Goal: Transaction & Acquisition: Purchase product/service

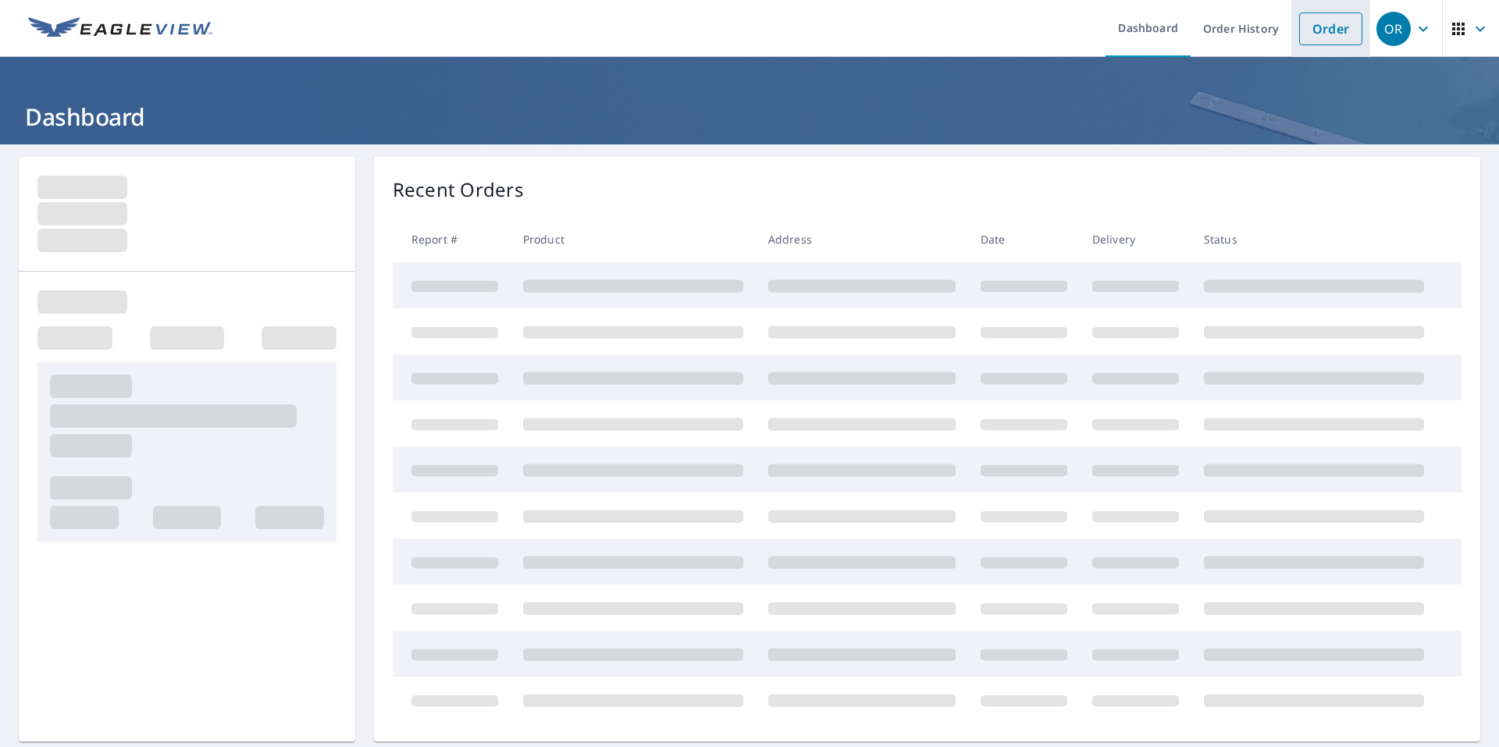
click at [1310, 24] on link "Order" at bounding box center [1331, 28] width 63 height 33
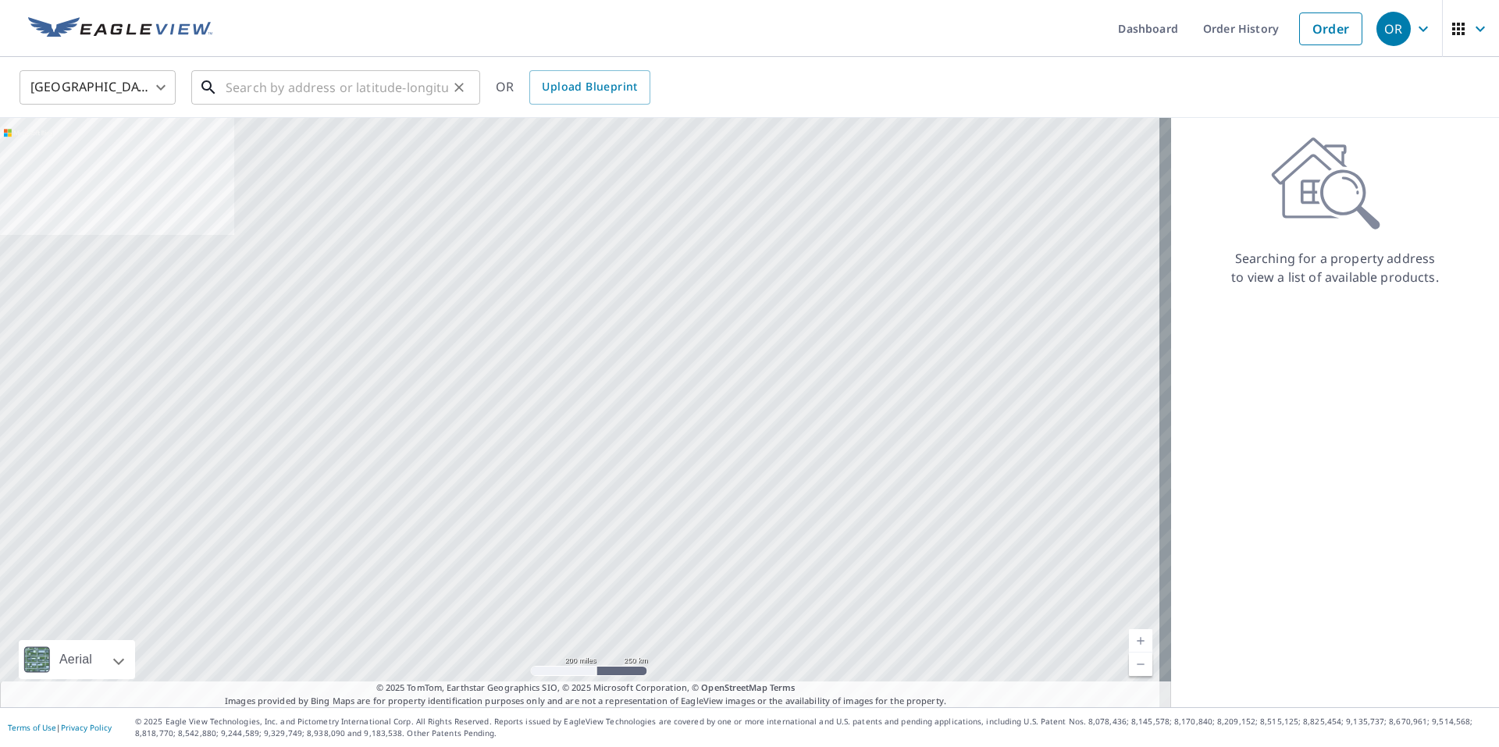
click at [292, 88] on input "text" at bounding box center [337, 88] width 223 height 44
paste input "[STREET_ADDRESS]"
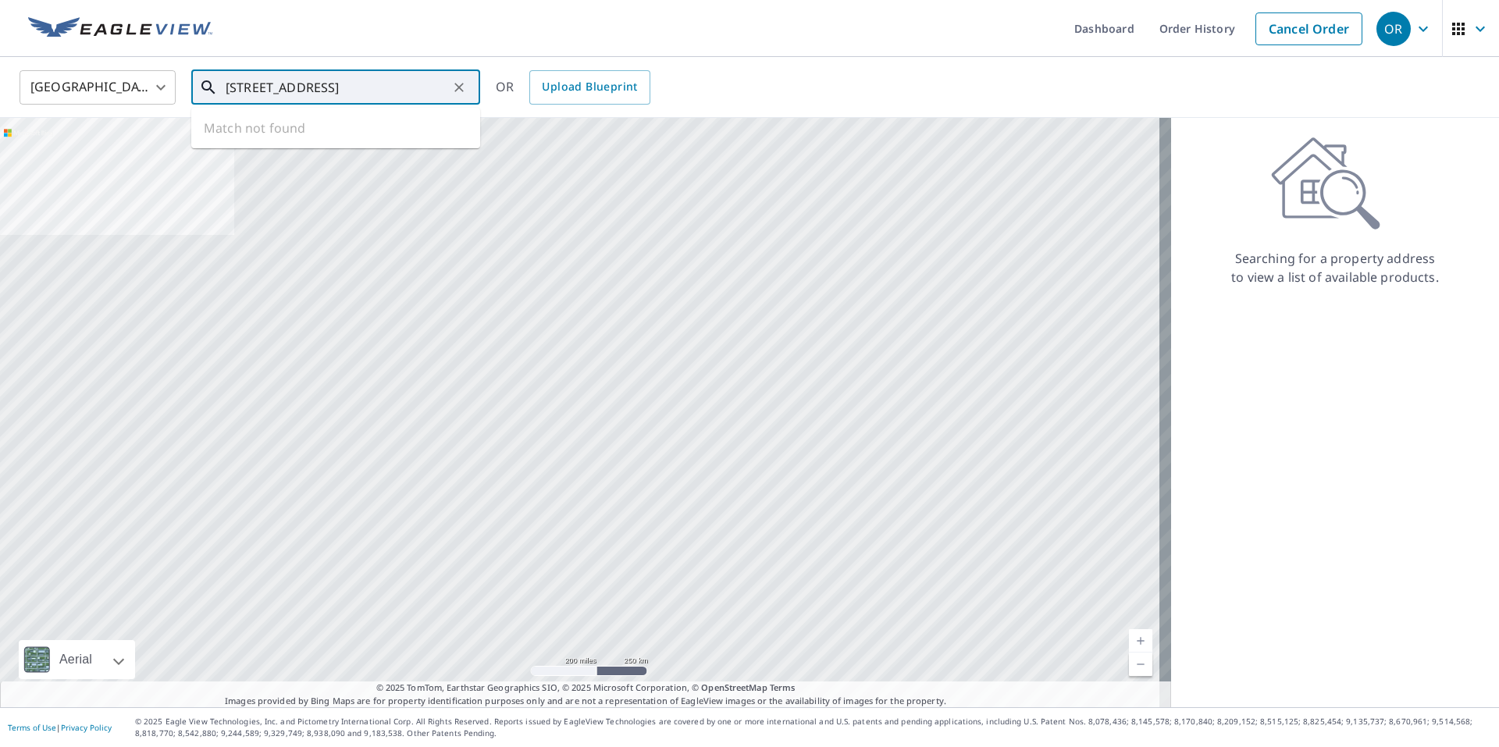
drag, startPoint x: 430, startPoint y: 88, endPoint x: 423, endPoint y: 87, distance: 8.0
click at [423, 87] on input "[STREET_ADDRESS]" at bounding box center [337, 88] width 223 height 44
click at [311, 90] on input "[STREET_ADDRESS]" at bounding box center [337, 88] width 223 height 44
click at [314, 84] on input "[STREET_ADDRESS]" at bounding box center [337, 88] width 223 height 44
click at [298, 132] on span "[STREET_ADDRESS]" at bounding box center [345, 132] width 245 height 19
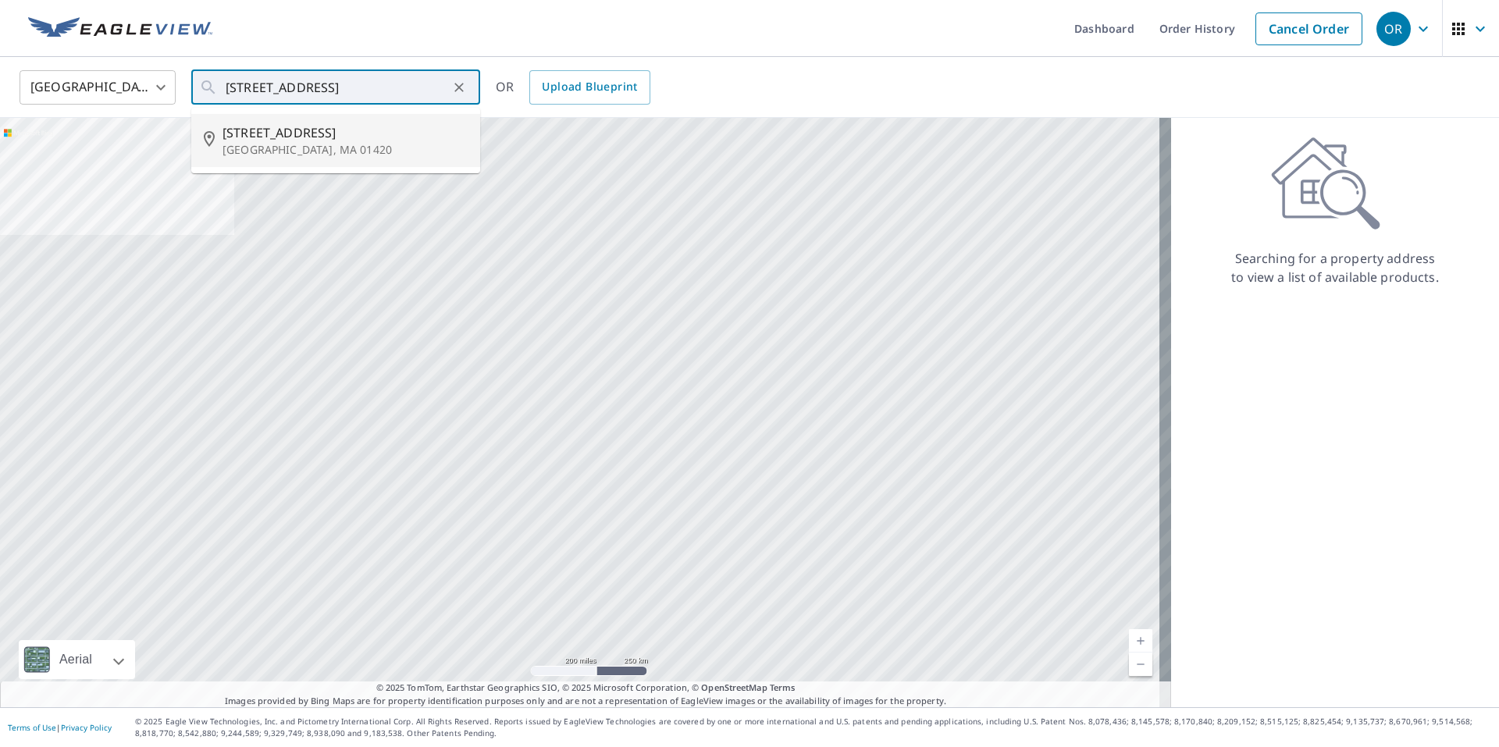
type input "[STREET_ADDRESS]"
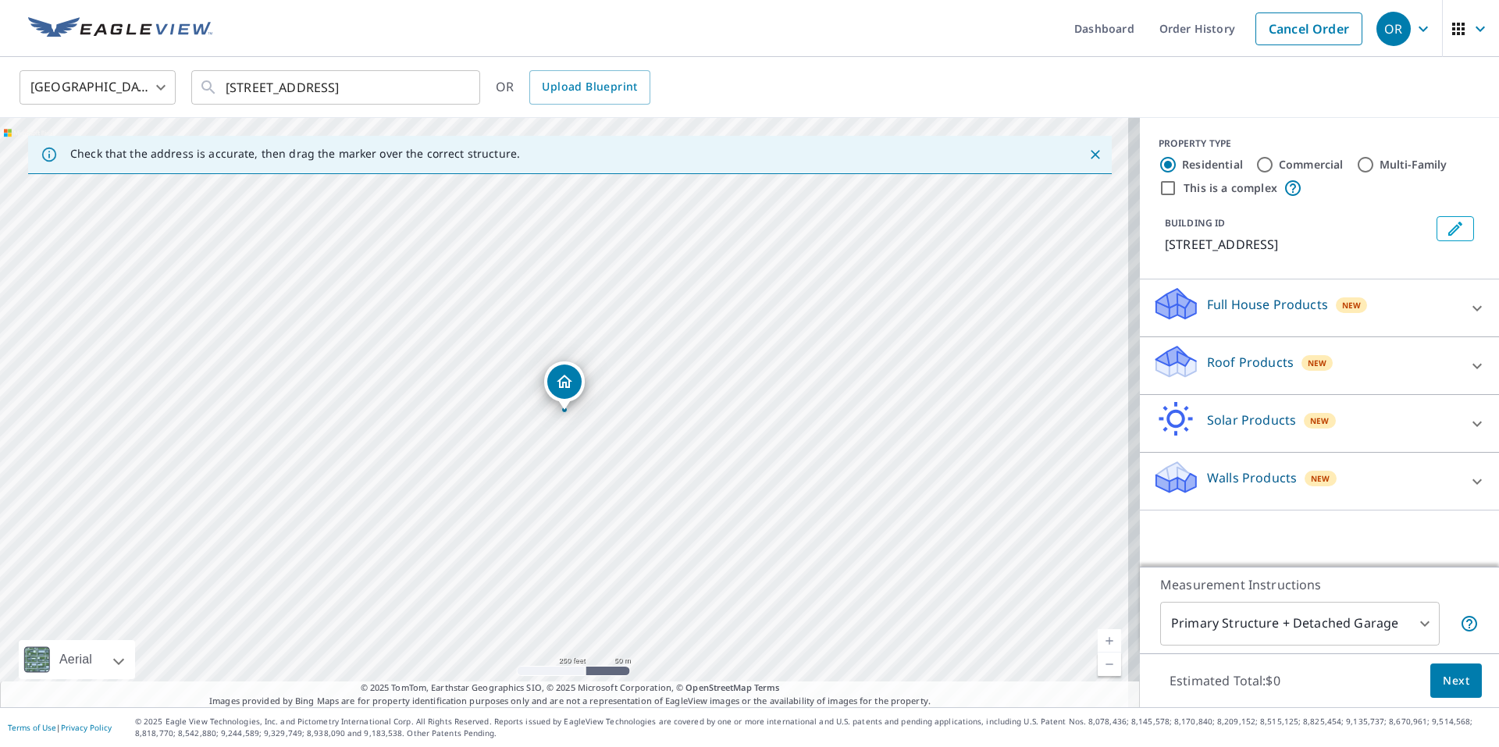
click at [1468, 365] on icon at bounding box center [1477, 366] width 19 height 19
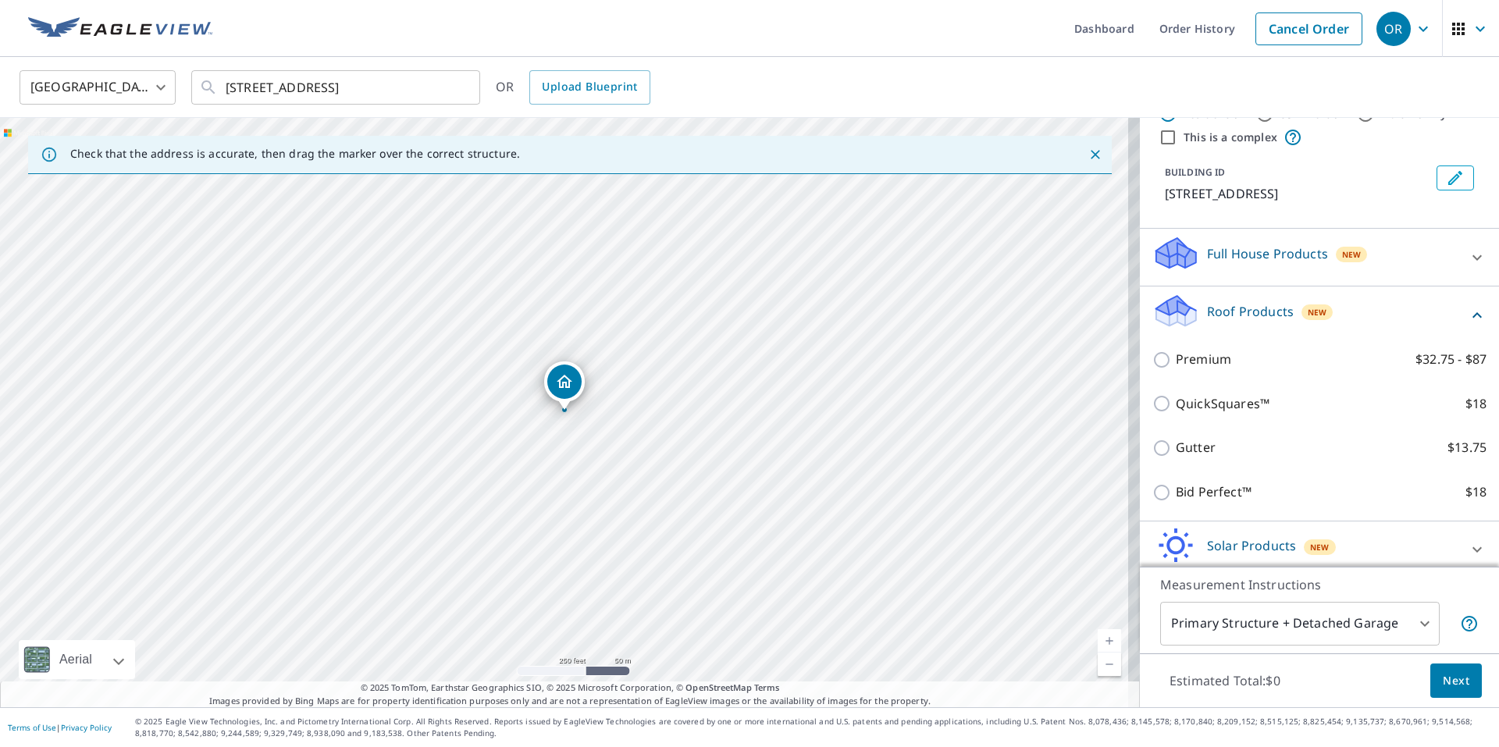
scroll to position [78, 0]
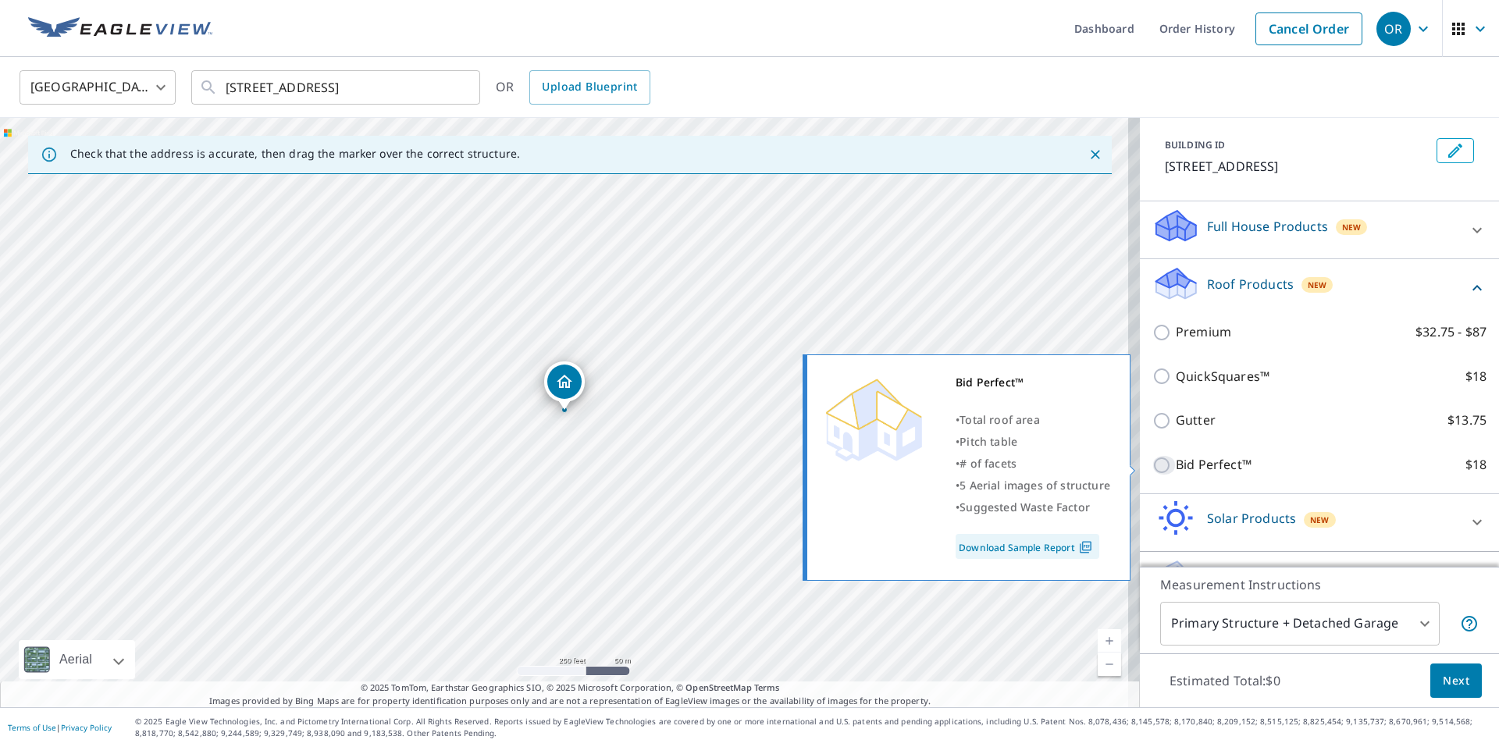
click at [1155, 464] on input "Bid Perfect™ $18" at bounding box center [1164, 465] width 23 height 19
checkbox input "true"
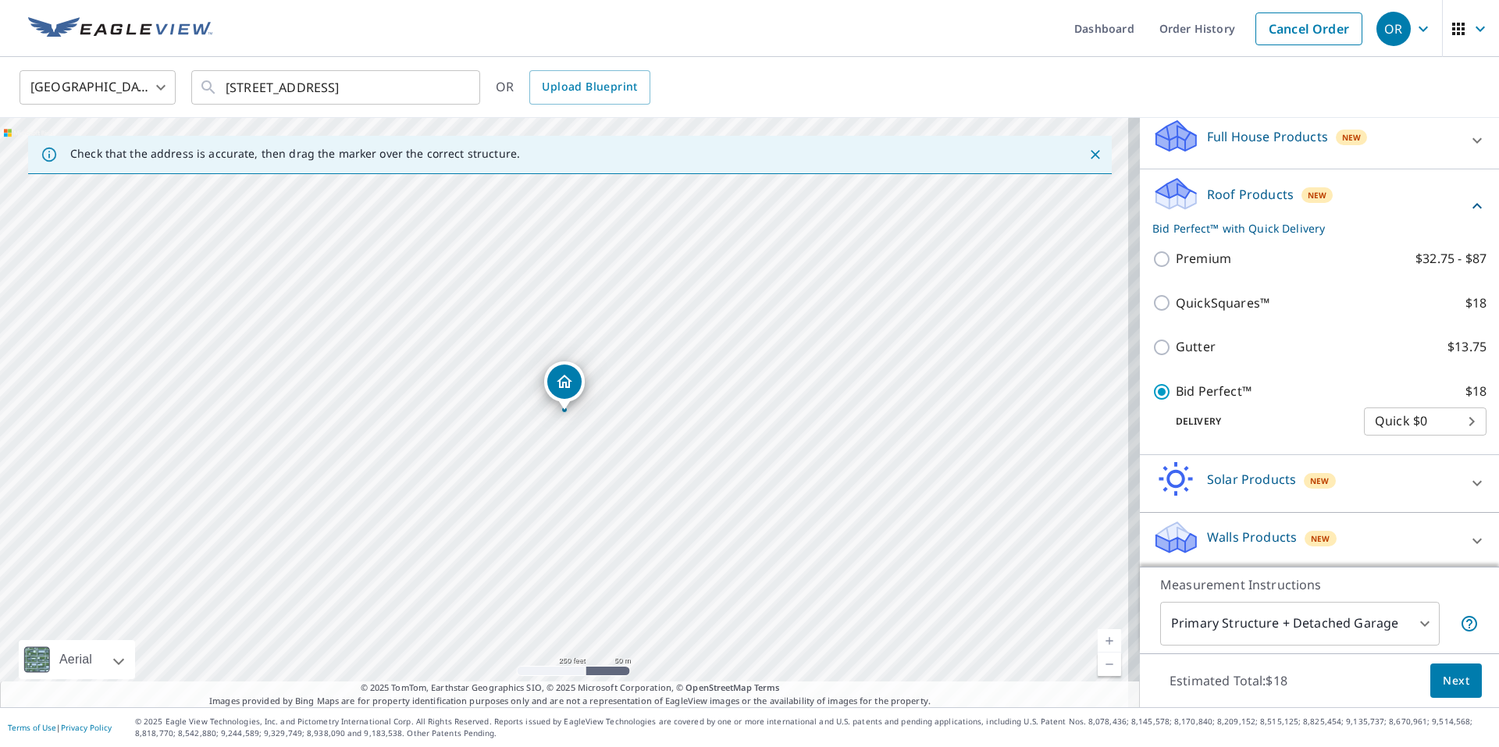
scroll to position [172, 0]
click at [1468, 536] on icon at bounding box center [1477, 537] width 19 height 19
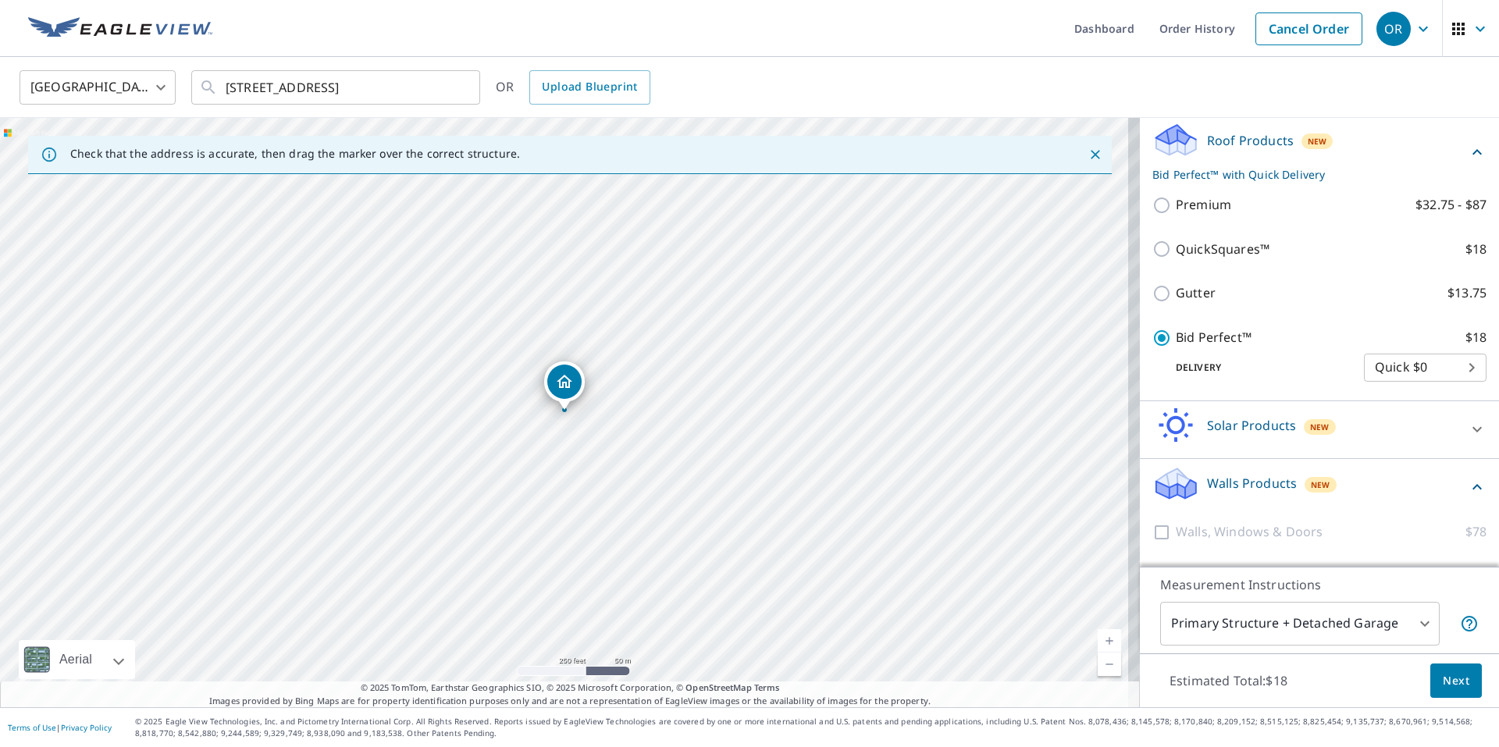
scroll to position [260, 0]
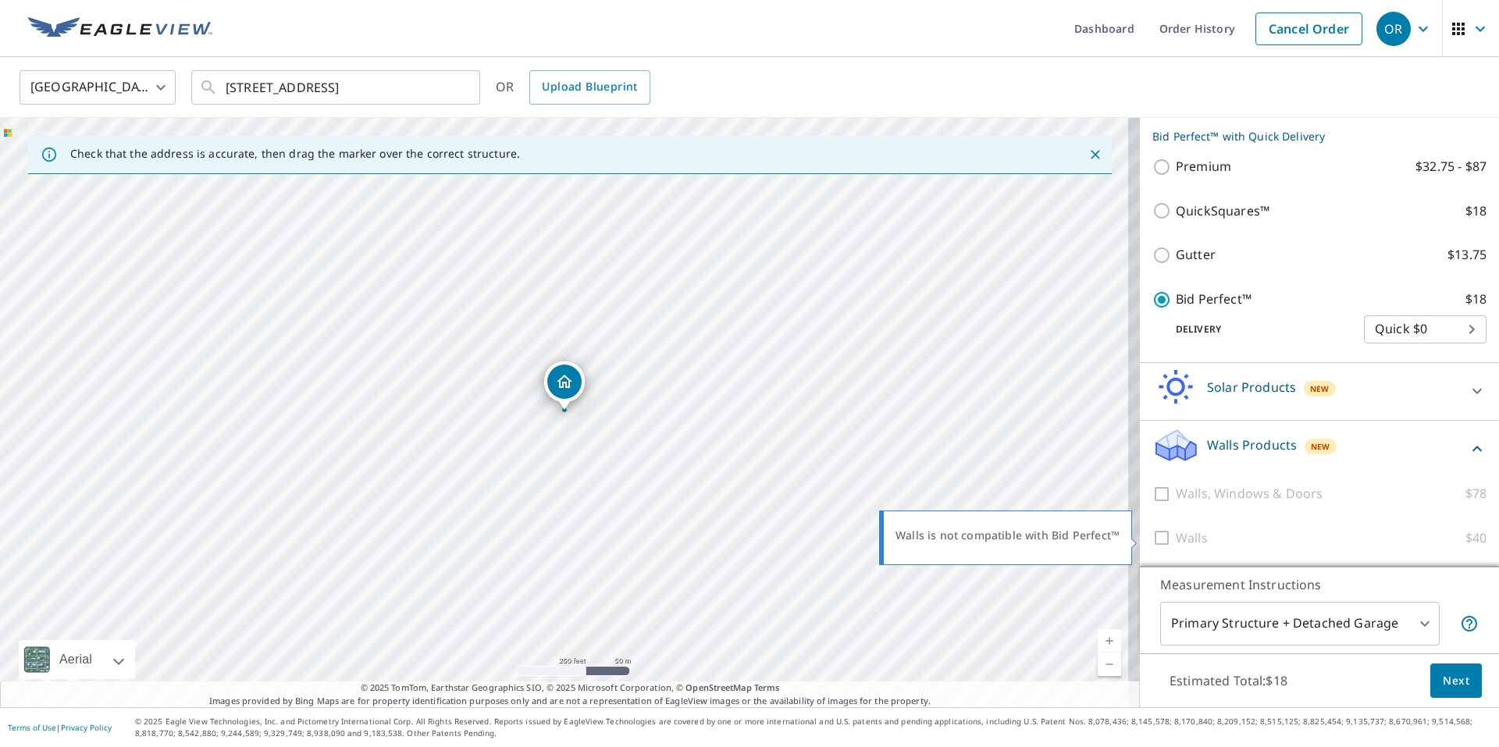
click at [1153, 529] on div at bounding box center [1164, 539] width 23 height 20
click at [1453, 676] on span "Next" at bounding box center [1456, 682] width 27 height 20
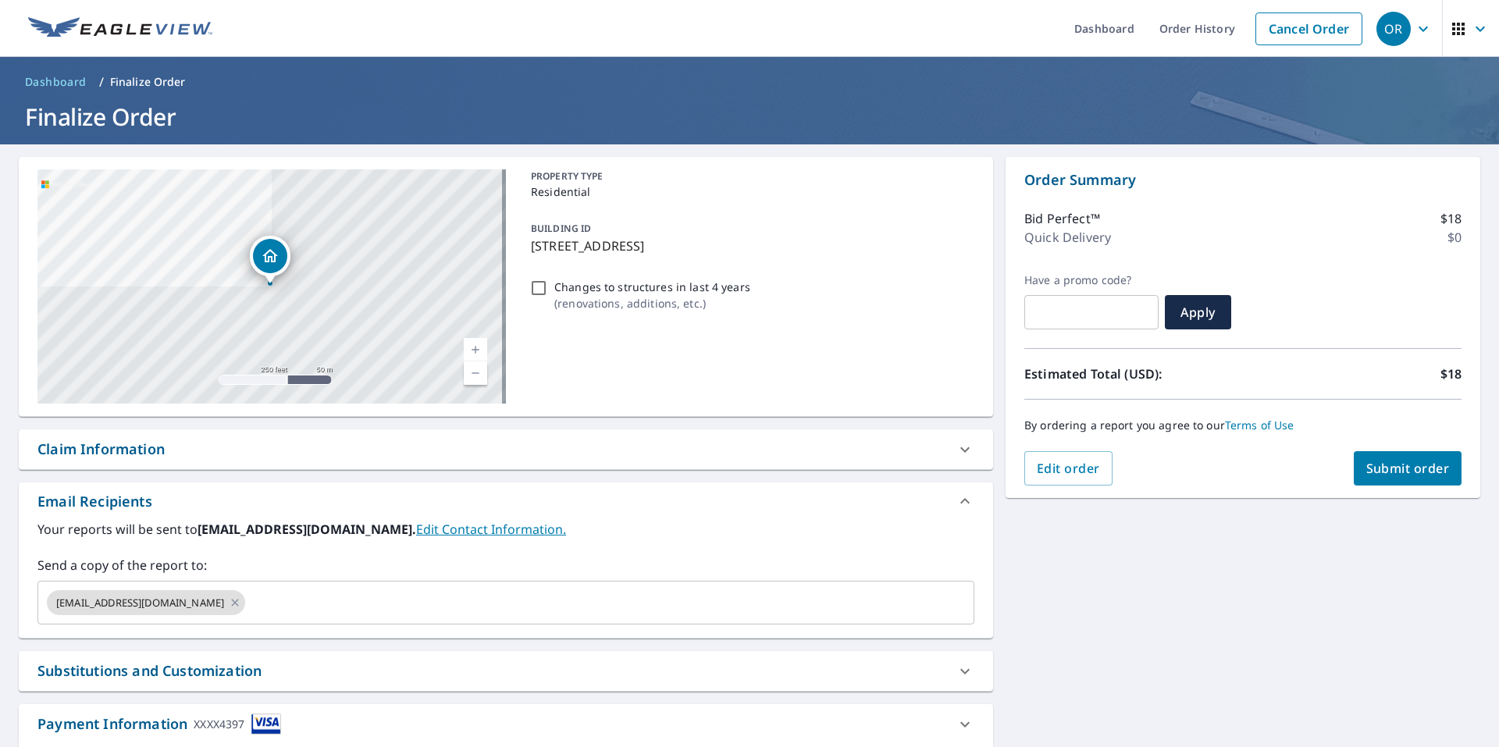
click at [1397, 480] on button "Submit order" at bounding box center [1408, 468] width 109 height 34
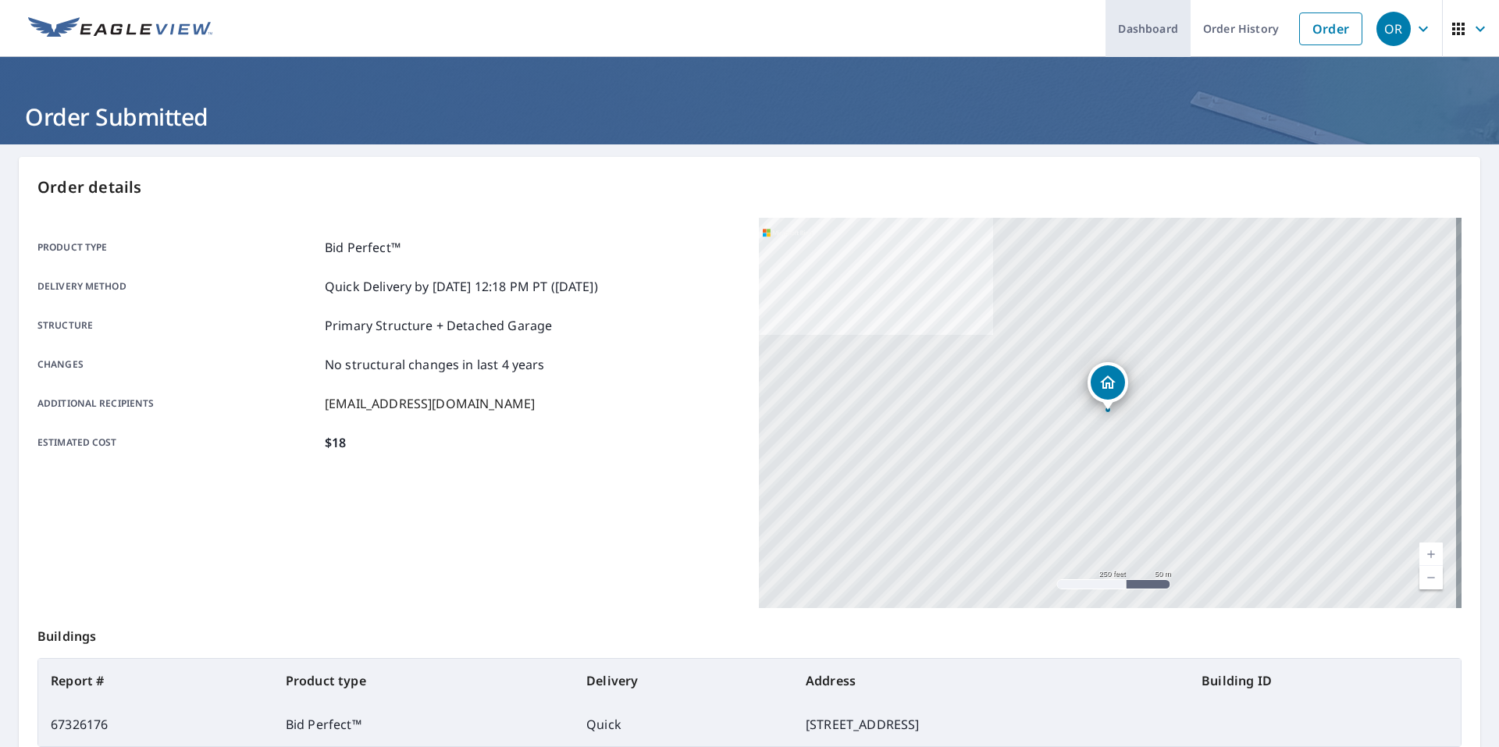
click at [1146, 23] on link "Dashboard" at bounding box center [1148, 28] width 85 height 57
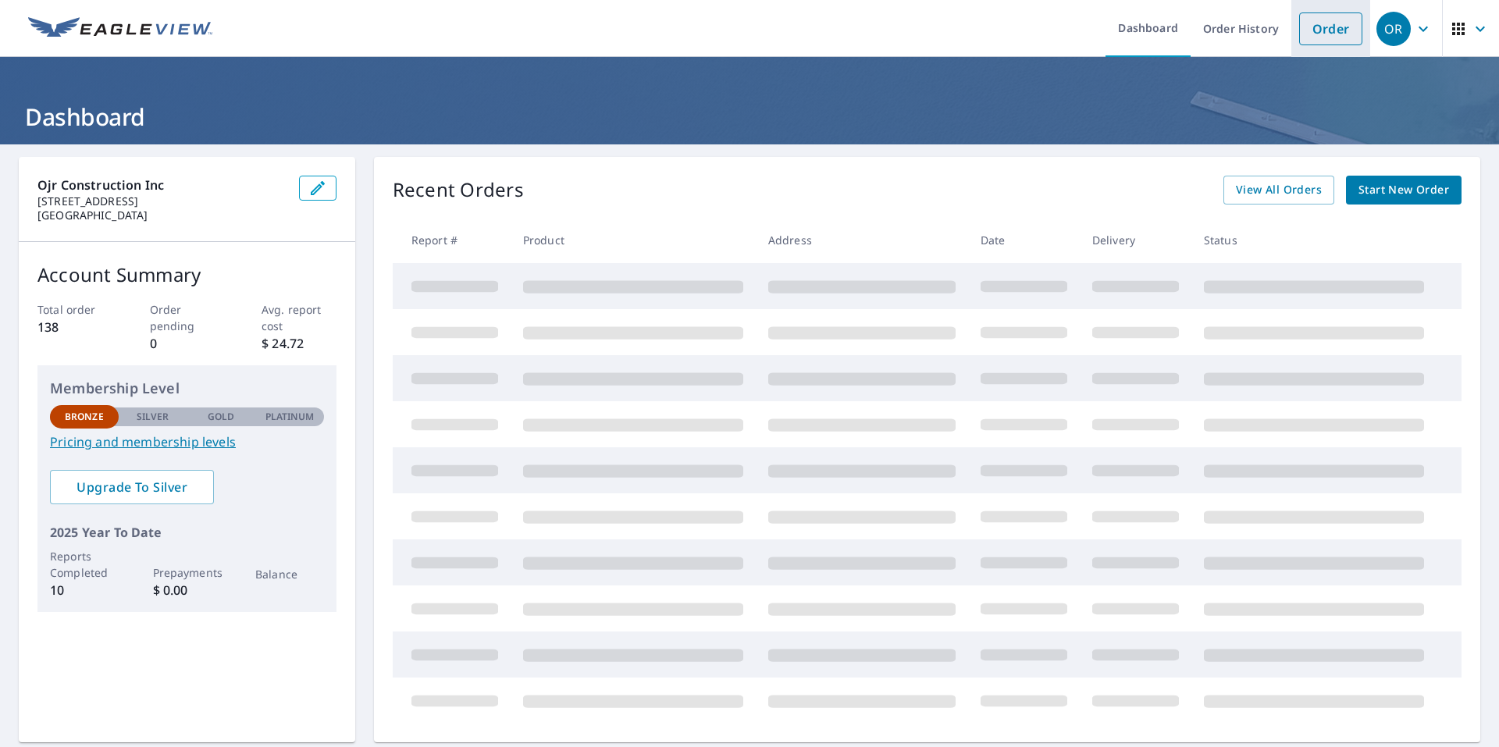
click at [1330, 23] on link "Order" at bounding box center [1331, 28] width 63 height 33
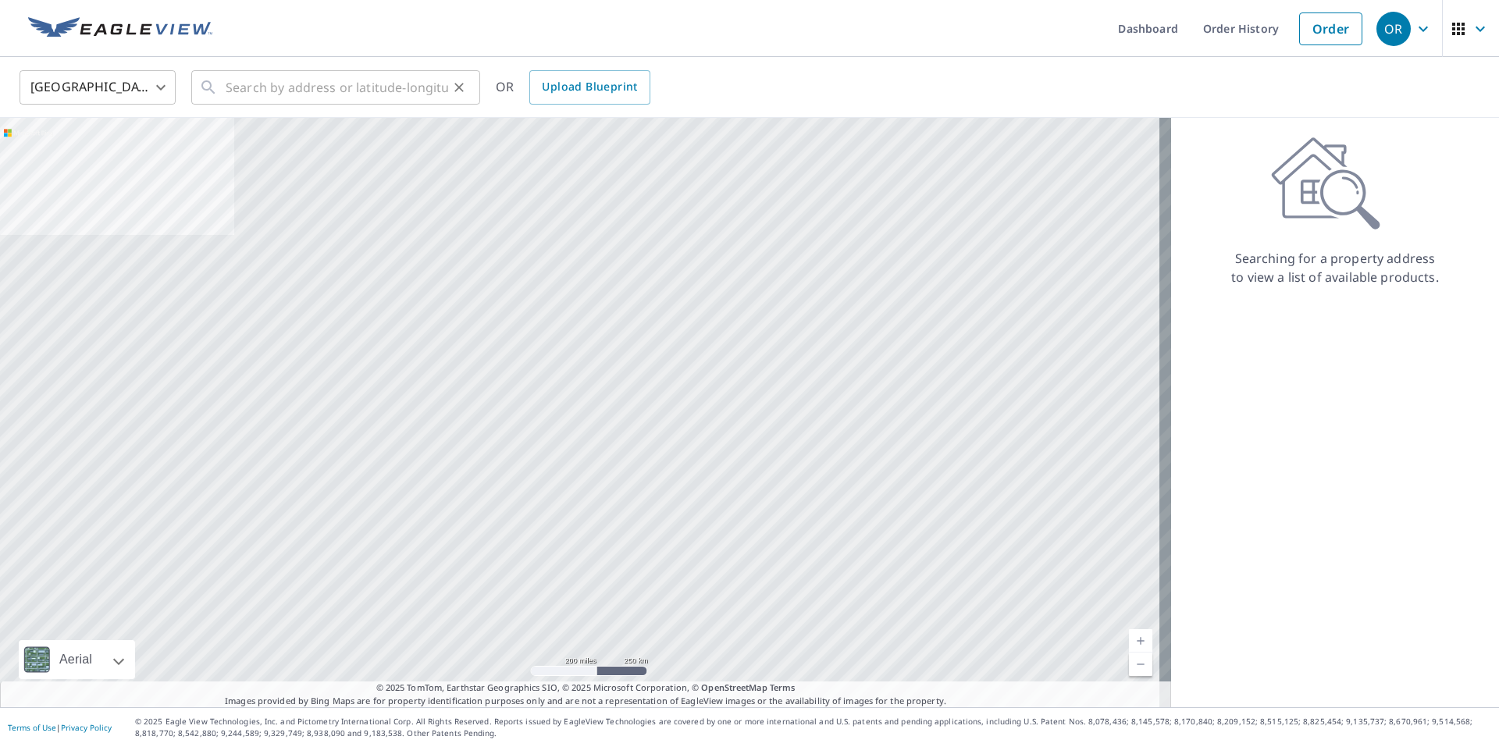
click at [464, 74] on div "​" at bounding box center [335, 87] width 289 height 34
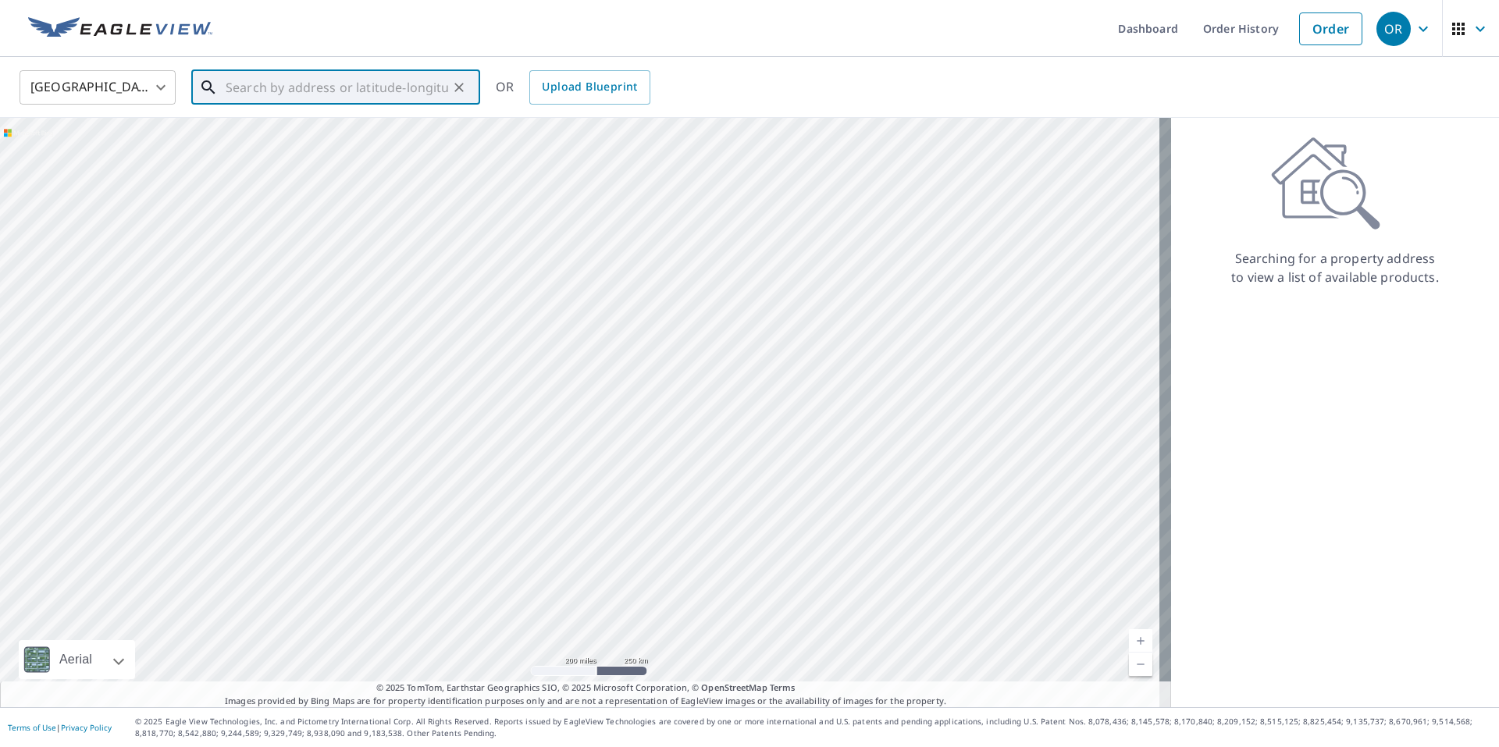
paste input "[STREET_ADDRESS]"
click at [312, 87] on input "[STREET_ADDRESS]" at bounding box center [337, 88] width 223 height 44
click at [308, 152] on p "[GEOGRAPHIC_DATA], MA 01420" at bounding box center [345, 150] width 245 height 16
type input "[STREET_ADDRESS]"
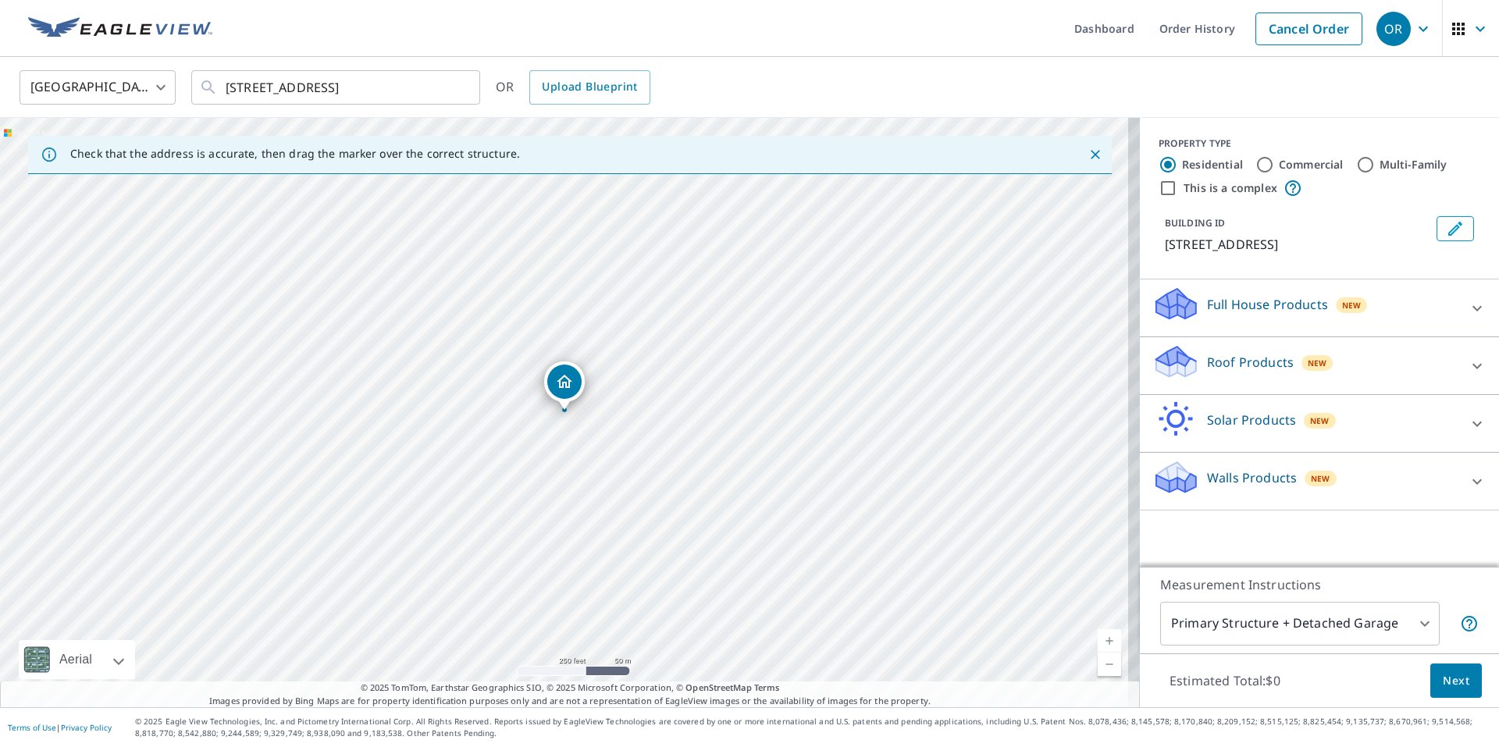
click at [1435, 493] on div "Walls Products New" at bounding box center [1306, 481] width 306 height 45
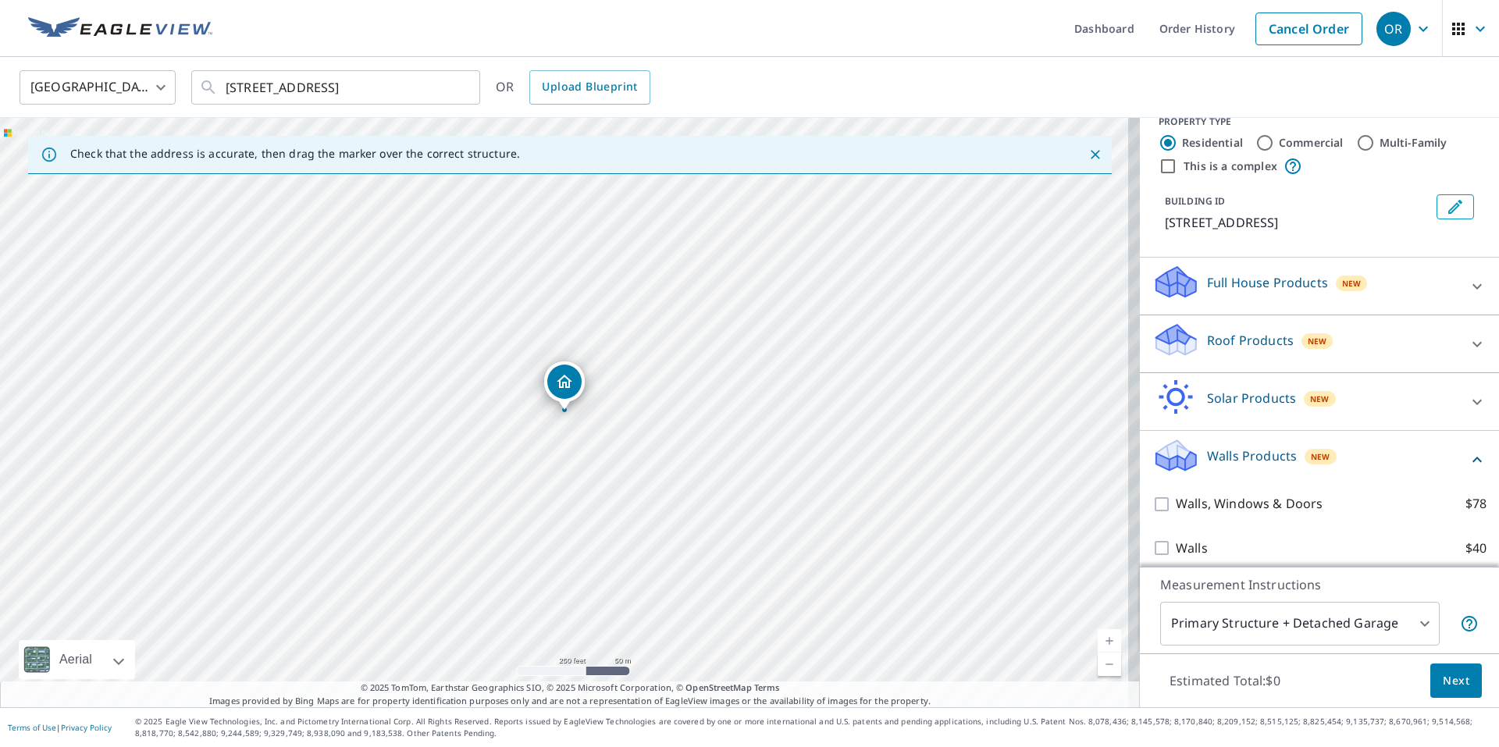
scroll to position [32, 0]
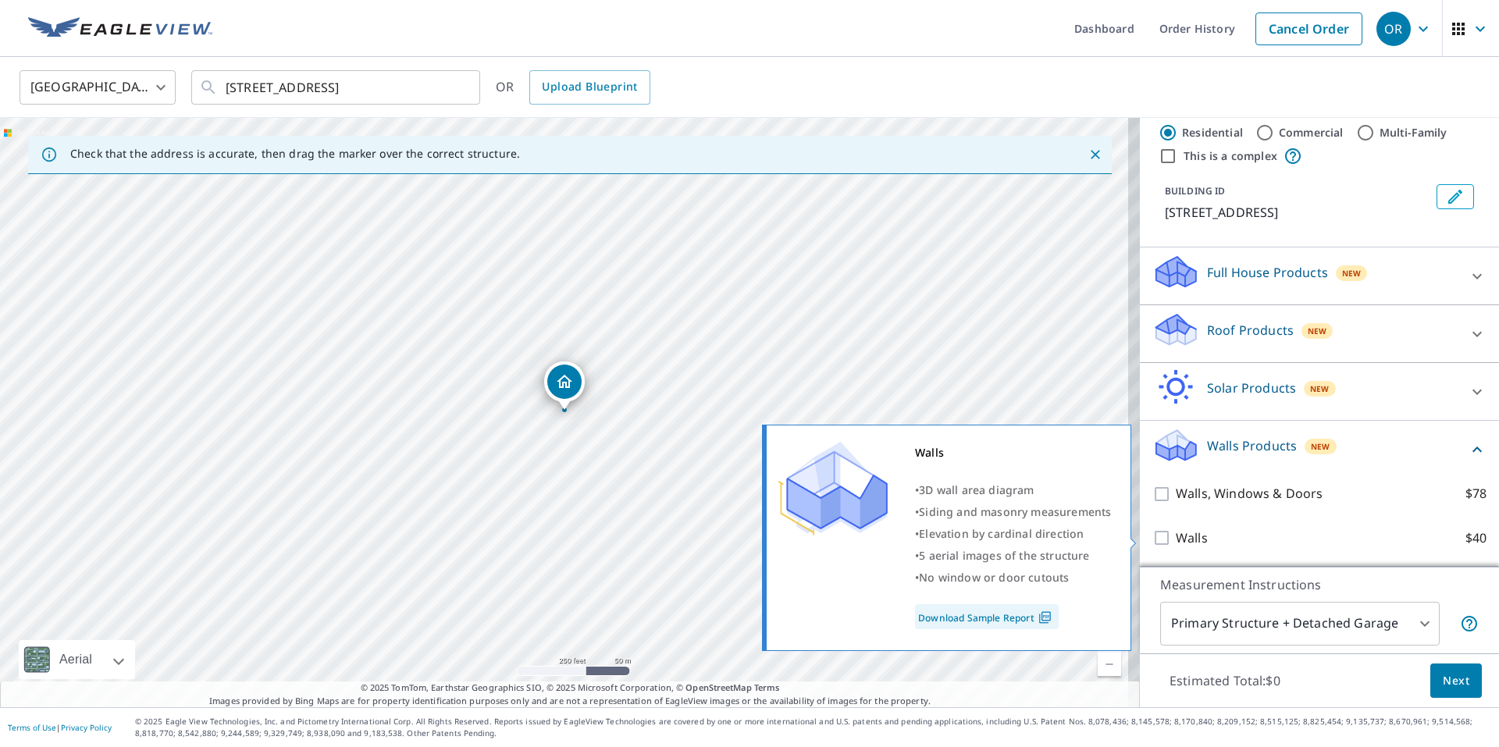
click at [1198, 537] on label "Walls $40" at bounding box center [1331, 539] width 311 height 20
click at [1176, 537] on input "Walls $40" at bounding box center [1164, 538] width 23 height 19
checkbox input "true"
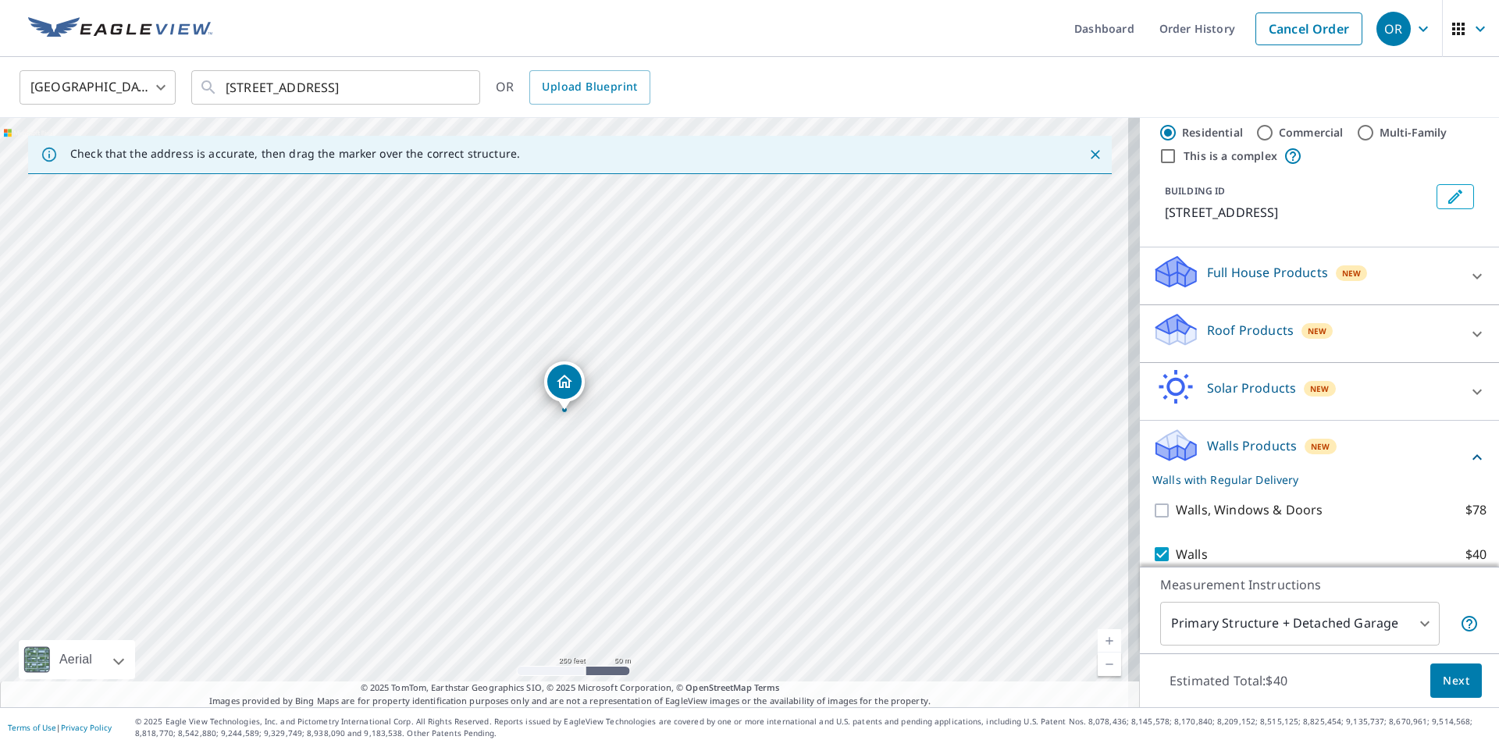
click at [1456, 684] on span "Next" at bounding box center [1456, 682] width 27 height 20
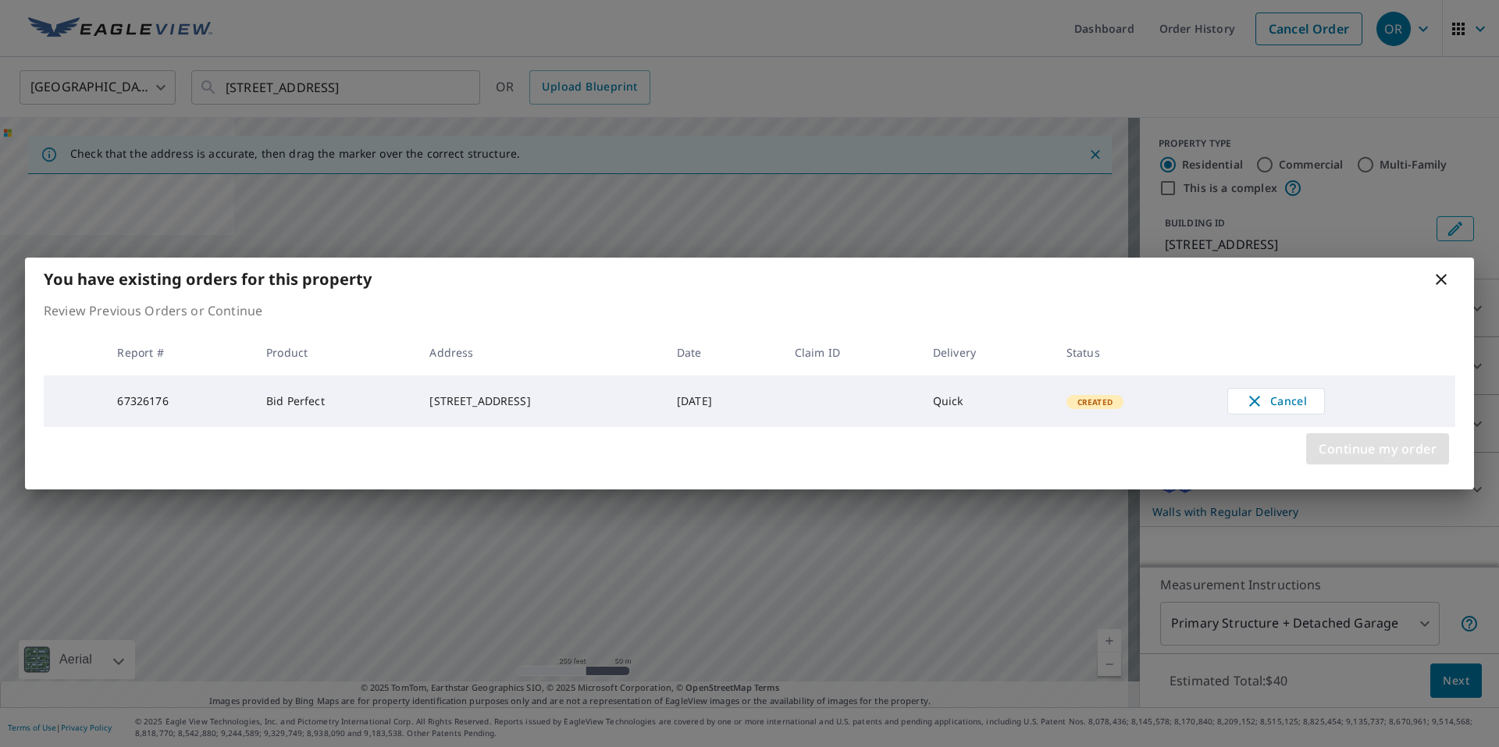
click at [1384, 451] on span "Continue my order" at bounding box center [1378, 449] width 118 height 22
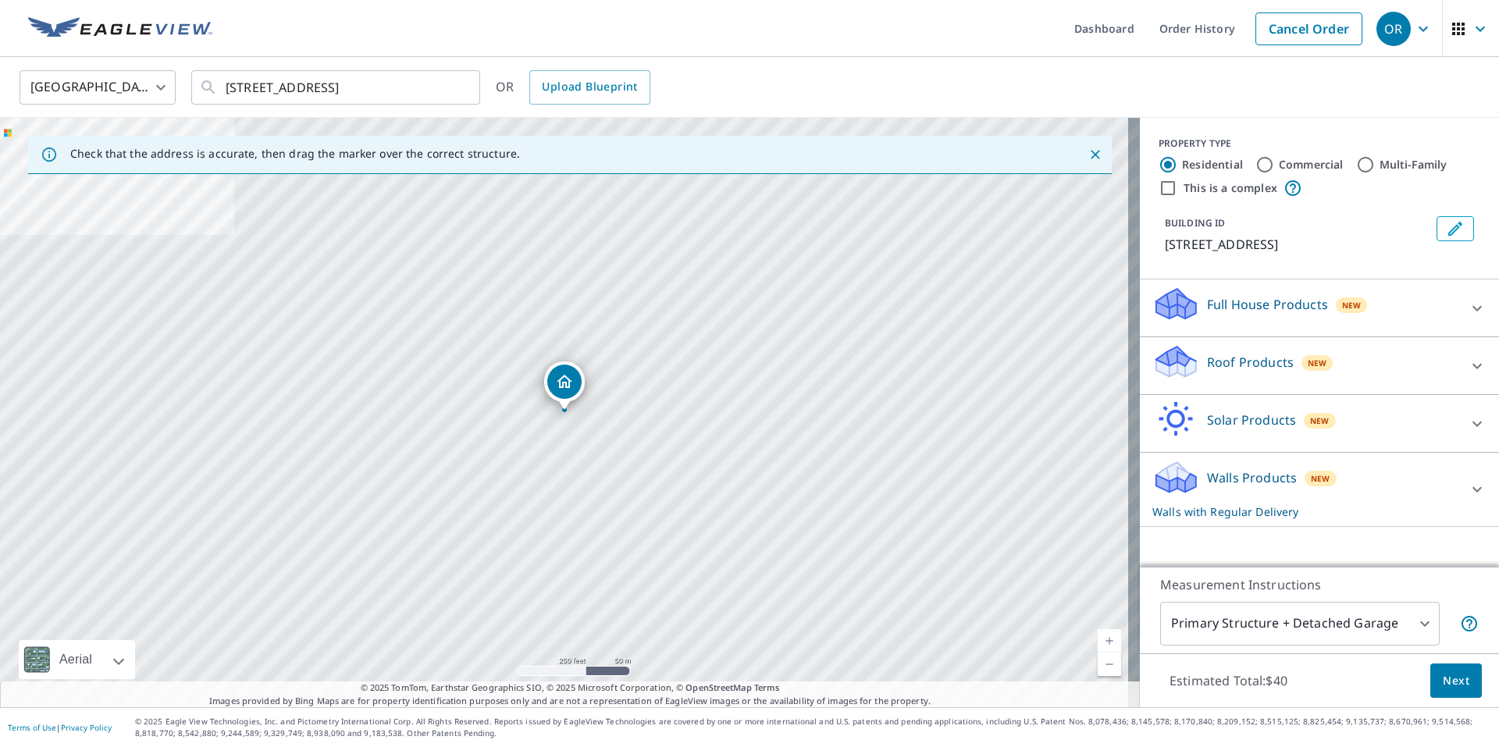
click at [1468, 485] on icon at bounding box center [1477, 489] width 19 height 19
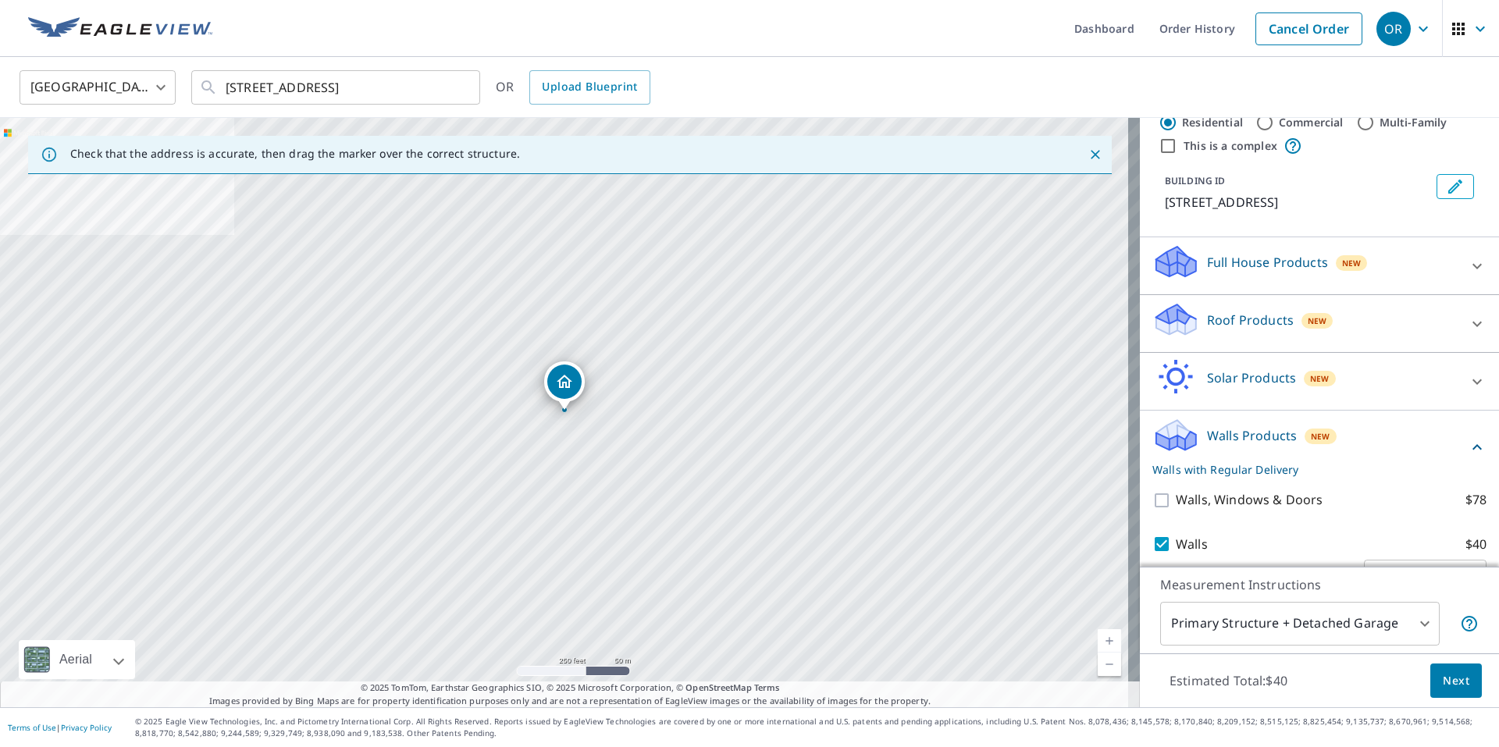
scroll to position [83, 0]
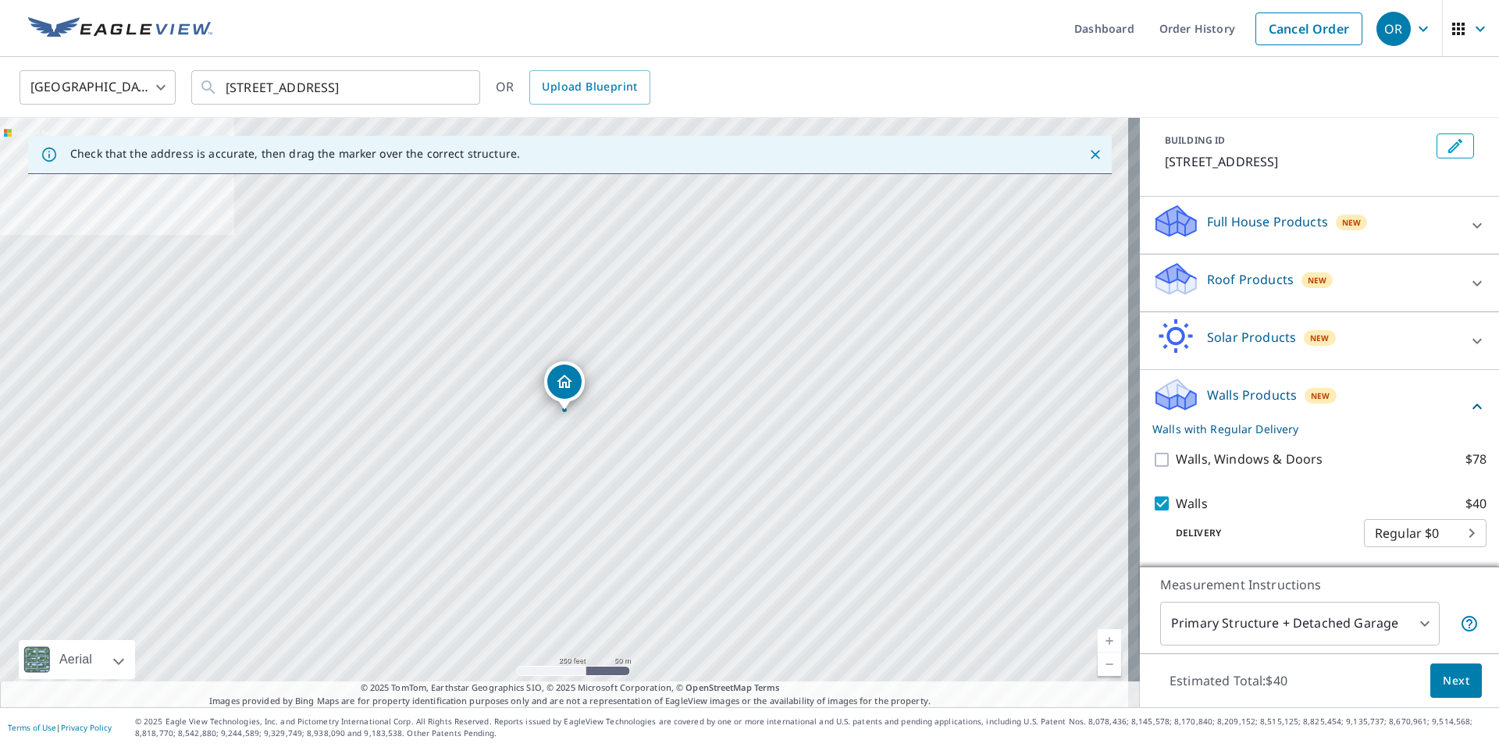
click at [1451, 674] on span "Next" at bounding box center [1456, 682] width 27 height 20
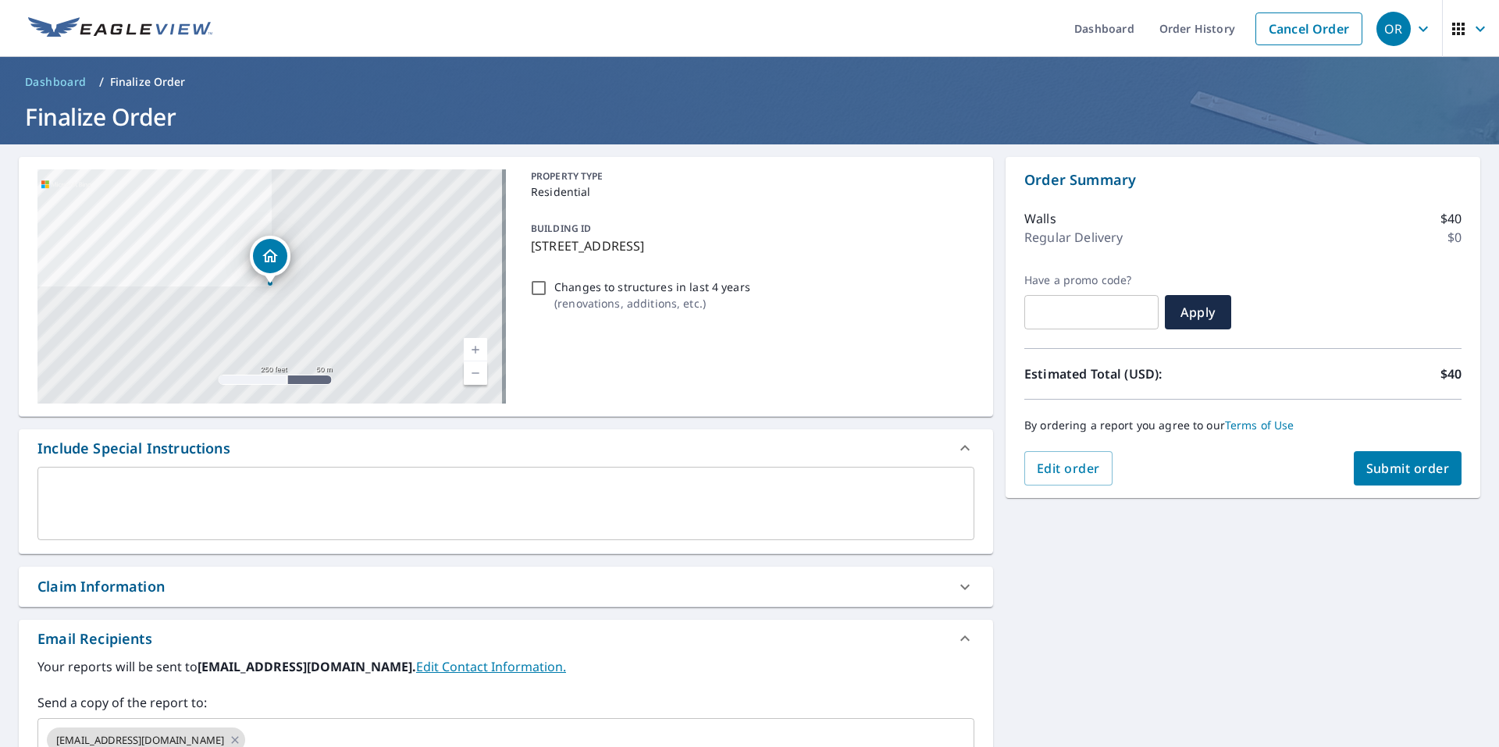
click at [1382, 462] on span "Submit order" at bounding box center [1409, 468] width 84 height 17
